Goal: Information Seeking & Learning: Learn about a topic

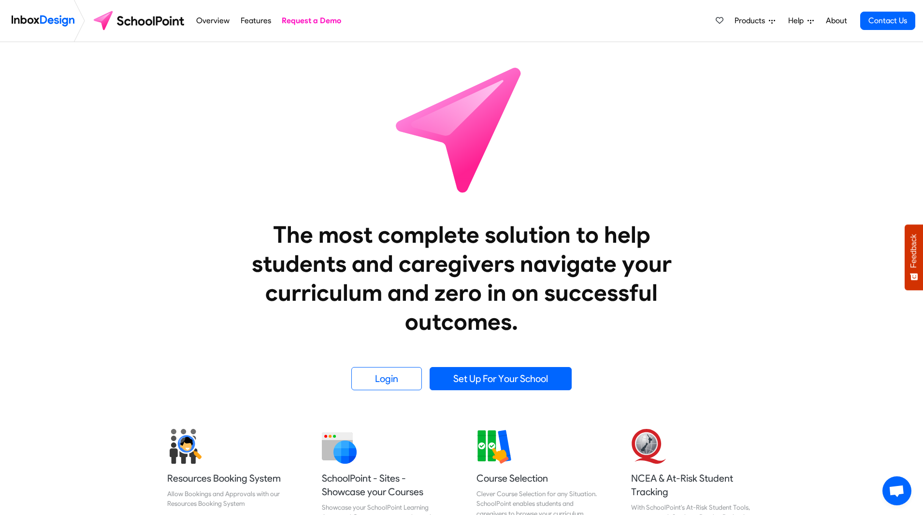
click at [771, 20] on icon at bounding box center [772, 22] width 6 height 4
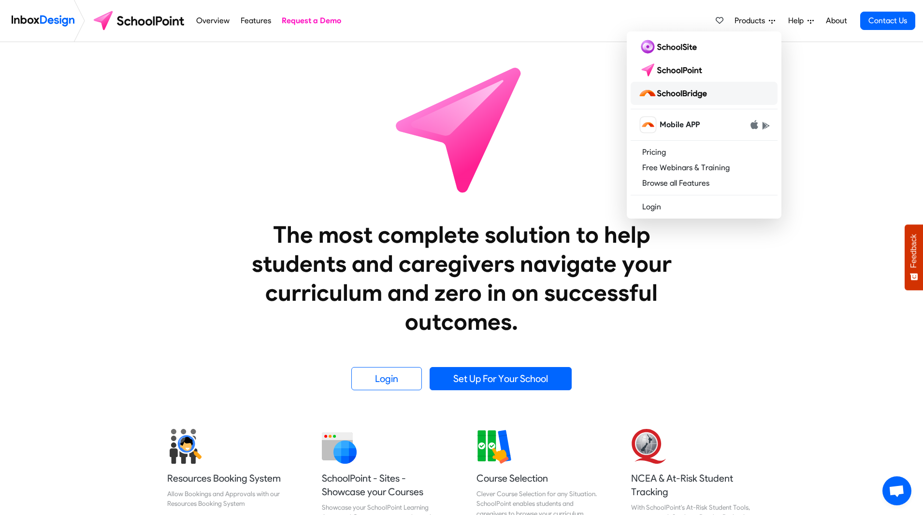
click at [726, 98] on link at bounding box center [703, 93] width 147 height 23
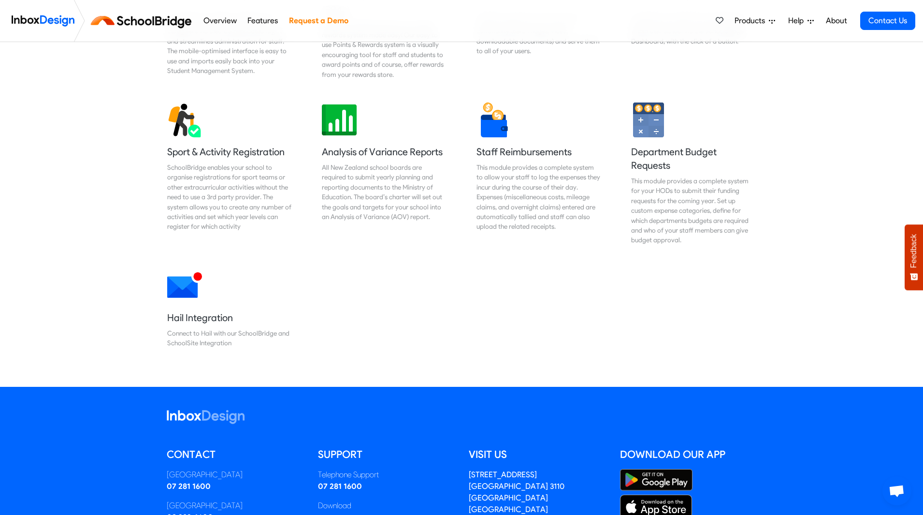
scroll to position [767, 0]
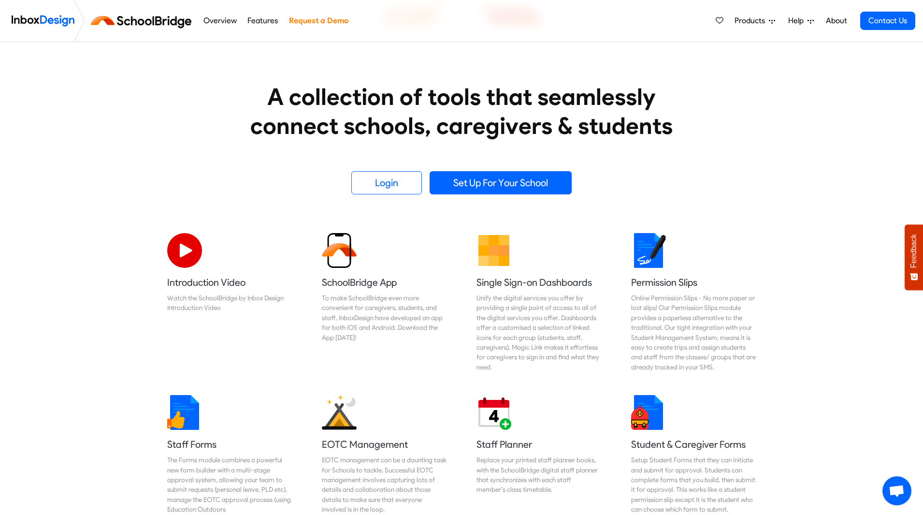
scroll to position [0, 0]
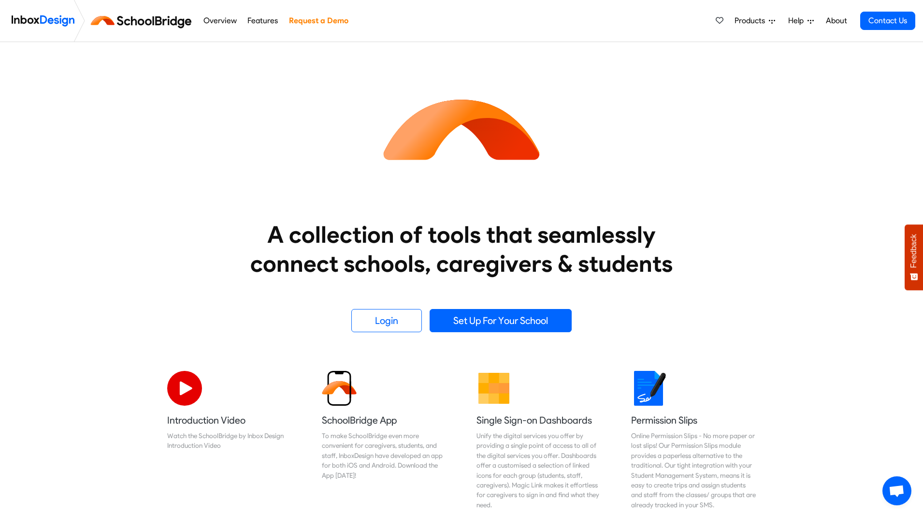
click at [762, 24] on span "Products" at bounding box center [751, 21] width 34 height 12
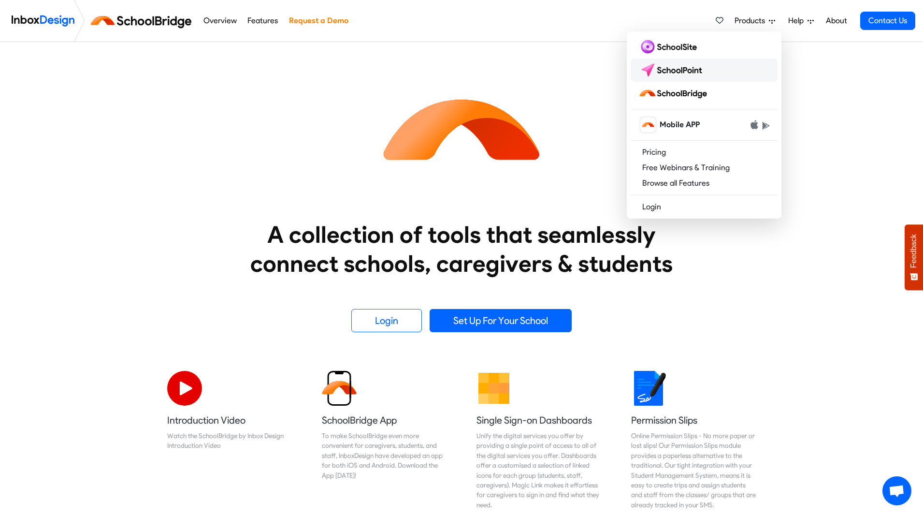
click at [729, 65] on link at bounding box center [703, 69] width 147 height 23
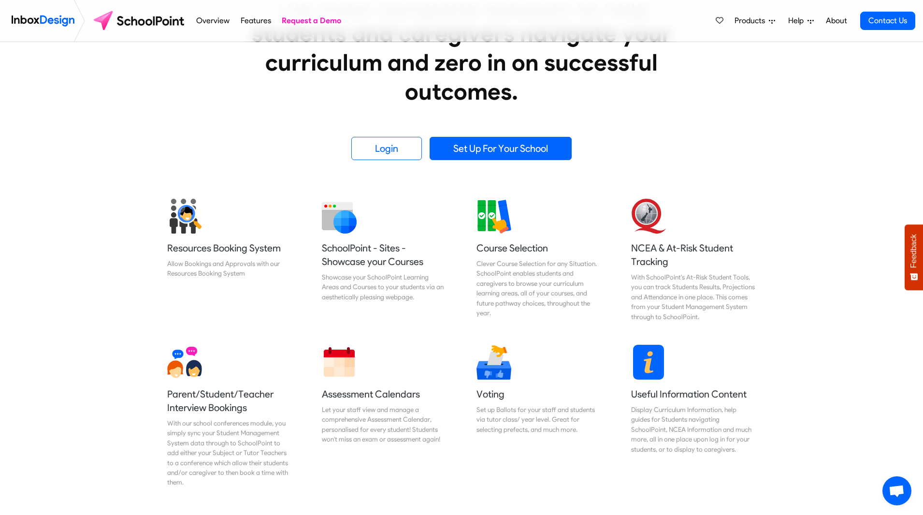
scroll to position [225, 0]
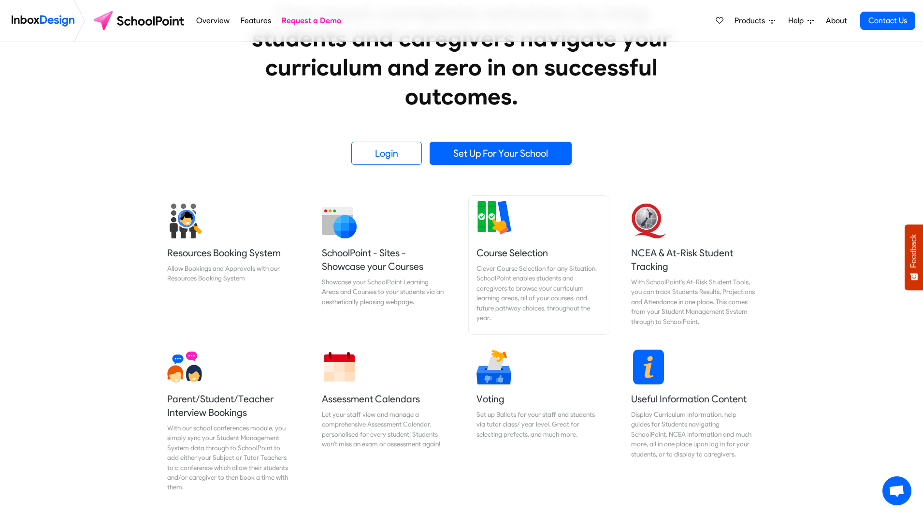
click at [557, 266] on div "Clever Course Selection for any Situation. SchoolPoint enables students and car…" at bounding box center [538, 292] width 125 height 59
